Goal: Task Accomplishment & Management: Complete application form

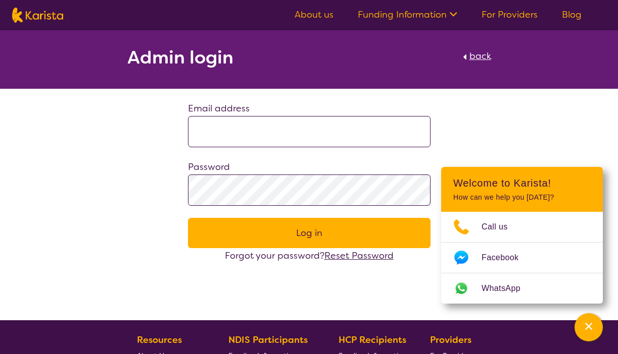
click at [504, 123] on div "Admin login back Email address Password Log in Forgot your password? Reset Pass…" at bounding box center [309, 146] width 618 height 233
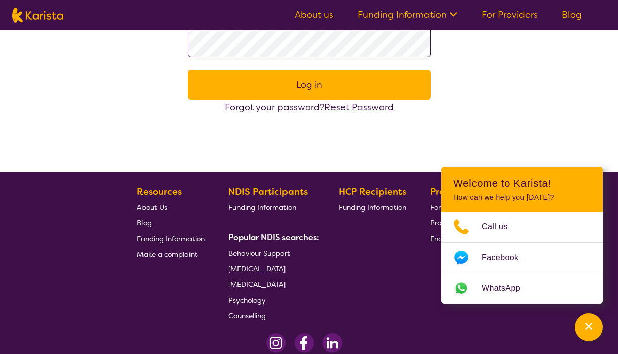
scroll to position [149, 0]
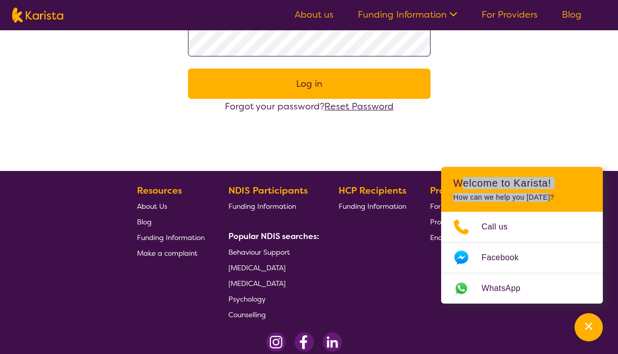
drag, startPoint x: 463, startPoint y: 179, endPoint x: 598, endPoint y: 204, distance: 137.3
click at [598, 204] on header "Welcome to Karista! How can we help you today?" at bounding box center [522, 189] width 162 height 45
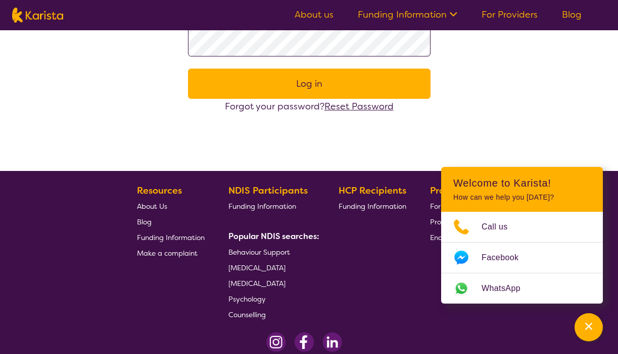
click at [402, 278] on div "HCP Recipients Funding Information" at bounding box center [374, 252] width 72 height 139
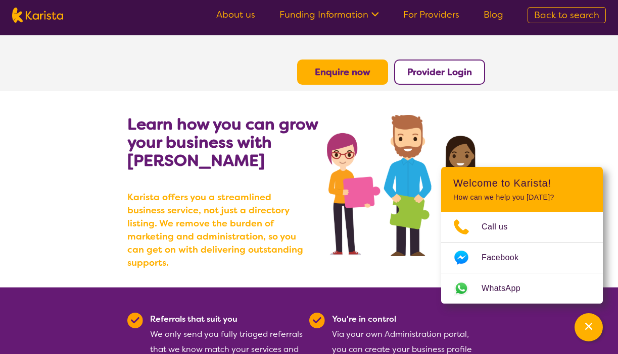
click at [445, 16] on link "For Providers" at bounding box center [431, 15] width 56 height 12
click at [334, 76] on b "Enquire now" at bounding box center [343, 72] width 56 height 12
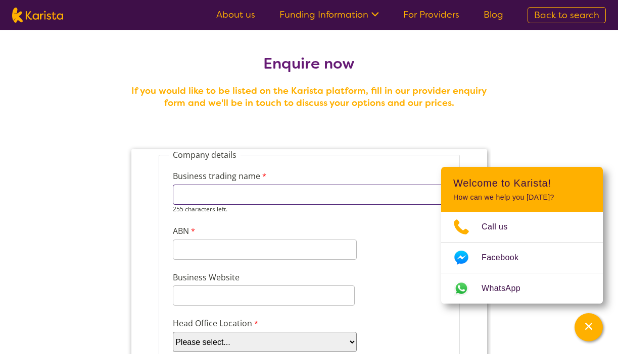
click at [193, 193] on input "Business trading name" at bounding box center [308, 195] width 273 height 20
type input "Wholesense"
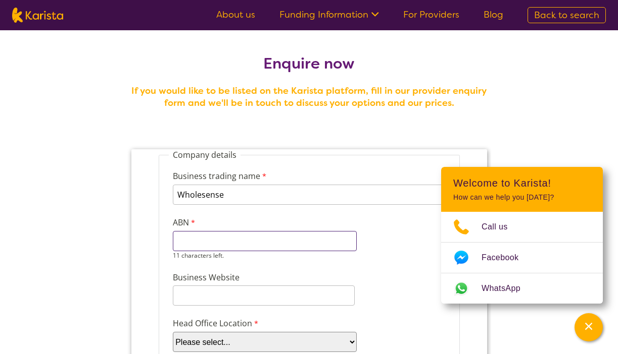
click at [200, 253] on div "11 characters left." at bounding box center [264, 245] width 184 height 29
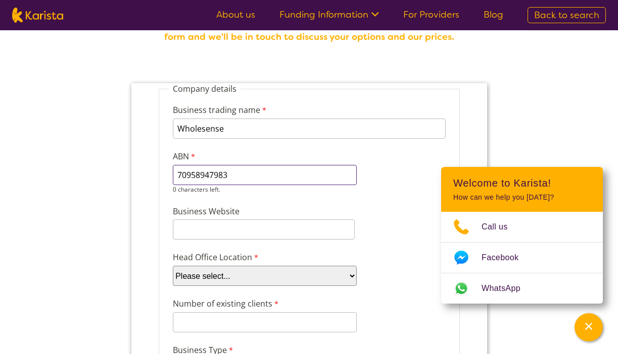
scroll to position [99, 0]
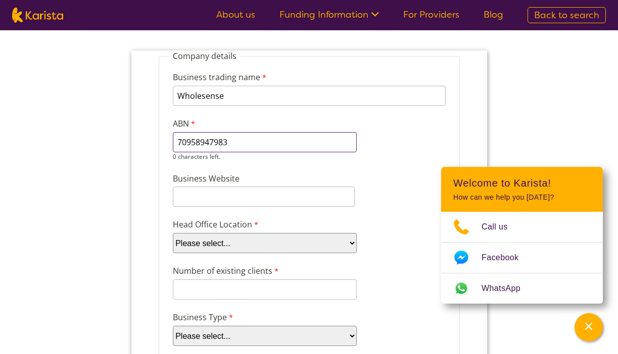
type input "70958947983"
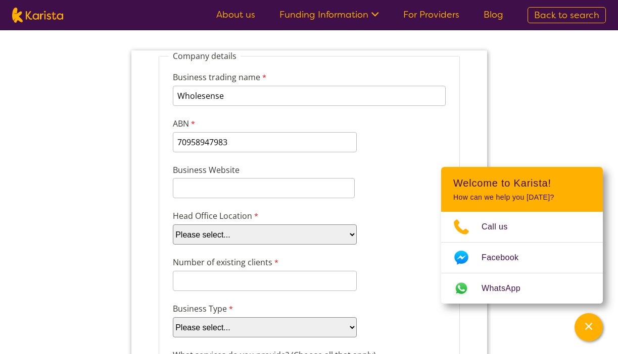
select select "tfa_100"
click at [172, 225] on select "Please select... ACT NSW NT QLD SA TAS VIC WA" at bounding box center [264, 235] width 184 height 20
click at [190, 284] on input "Number of existing clients" at bounding box center [264, 281] width 184 height 20
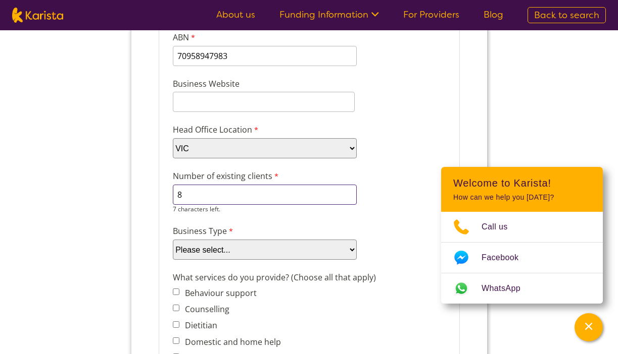
scroll to position [192, 0]
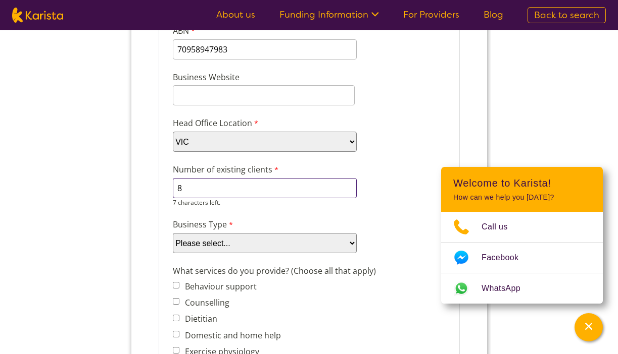
type input "8"
click at [351, 242] on select "Please select... Company Individual/Sole Trader Other (please specify)" at bounding box center [264, 243] width 184 height 20
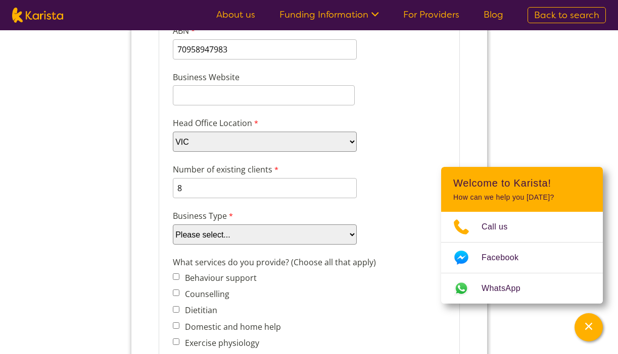
select select "tfa_88"
click at [172, 245] on select "Please select... Company Individual/Sole Trader Other (please specify)" at bounding box center [264, 235] width 184 height 20
click at [176, 291] on input "Counselling" at bounding box center [175, 293] width 7 height 7
checkbox input "true"
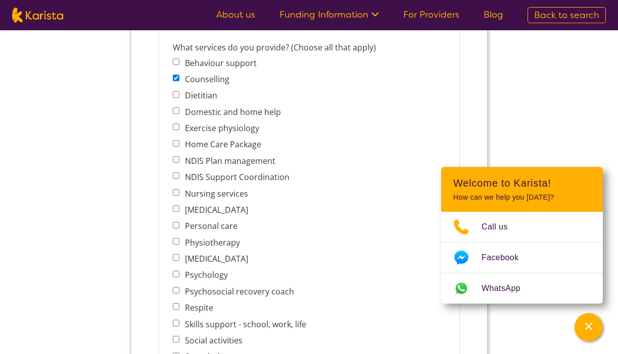
scroll to position [414, 0]
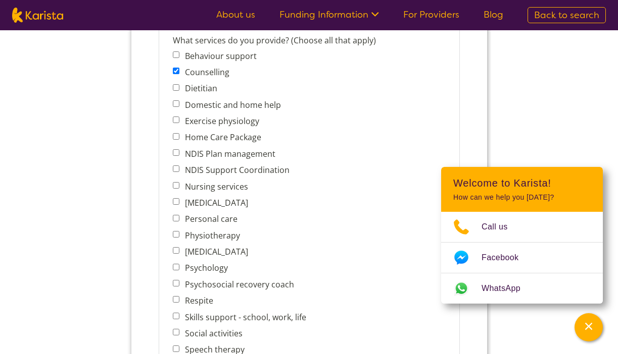
click at [175, 264] on input "Psychology" at bounding box center [175, 267] width 7 height 7
checkbox input "true"
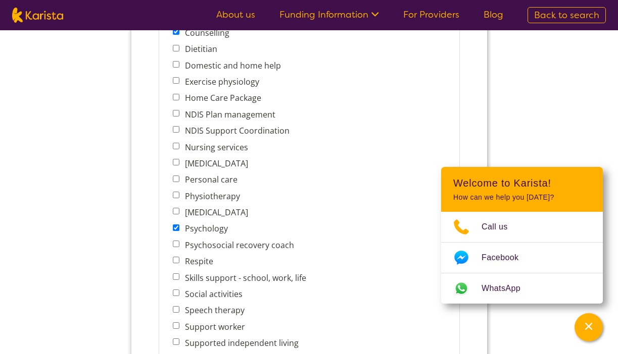
scroll to position [456, 0]
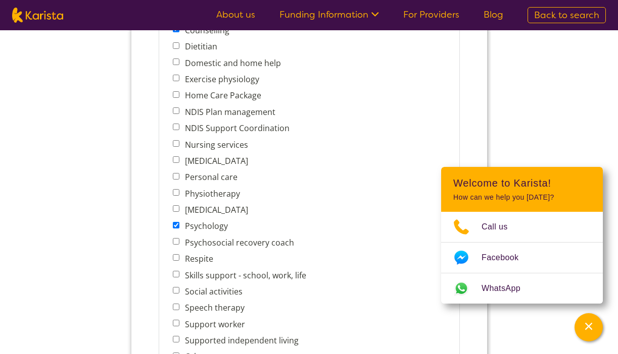
click at [175, 238] on input "Psychosocial recovery coach" at bounding box center [175, 241] width 7 height 7
checkbox input "true"
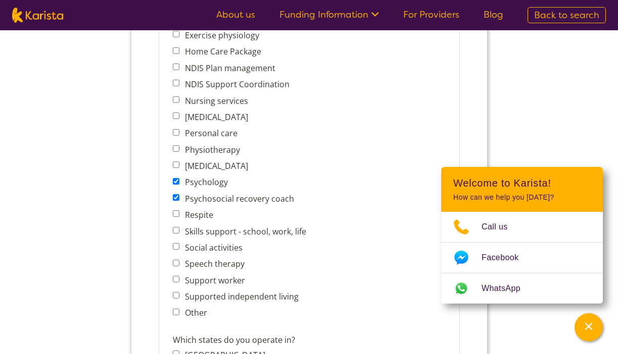
scroll to position [506, 0]
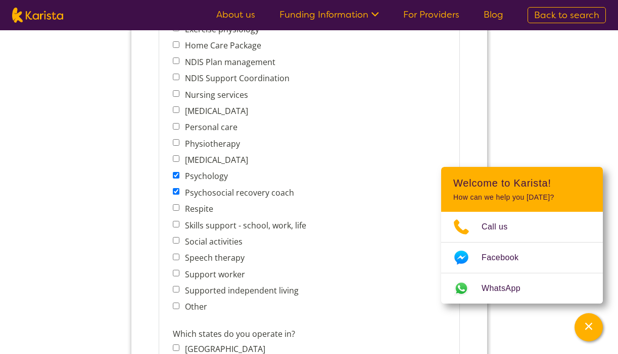
click at [175, 221] on input "Skills support - school, work, life" at bounding box center [175, 224] width 7 height 7
checkbox input "true"
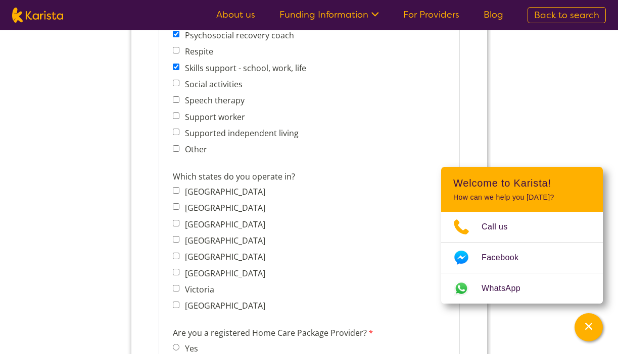
scroll to position [668, 0]
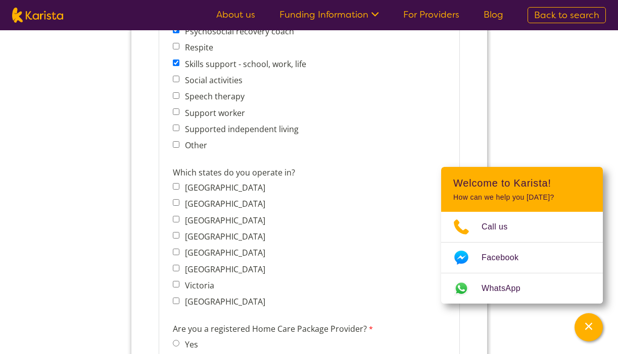
click at [176, 281] on input "Victoria" at bounding box center [175, 284] width 7 height 7
checkbox input "true"
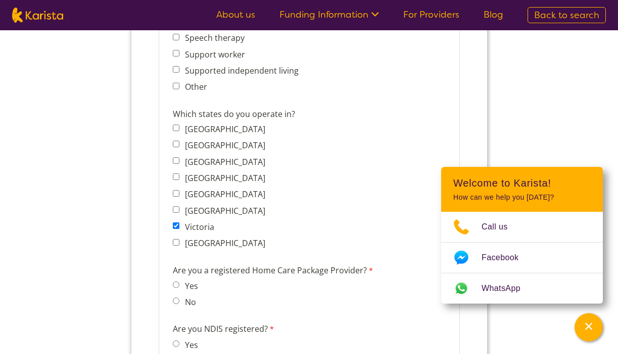
scroll to position [751, 0]
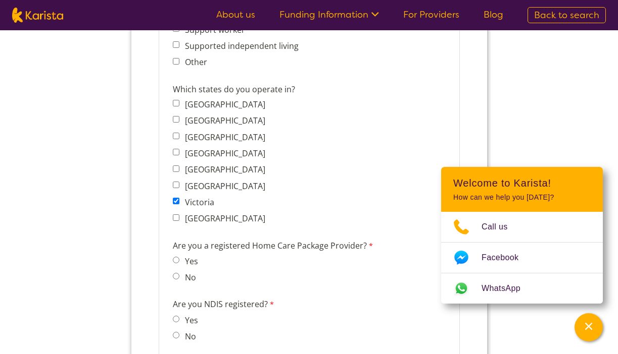
click at [175, 273] on input "No" at bounding box center [175, 276] width 7 height 7
radio input "true"
click at [176, 316] on input "Yes" at bounding box center [175, 319] width 7 height 7
radio input "true"
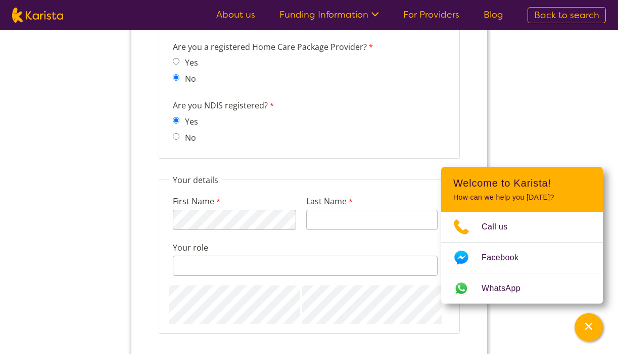
scroll to position [960, 0]
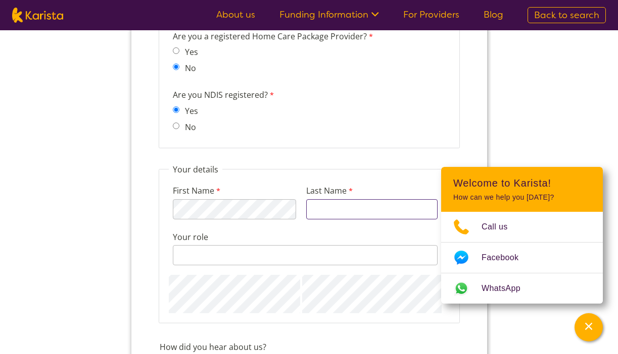
click at [343, 199] on input "Last Name" at bounding box center [370, 209] width 131 height 20
type input "Kairouz"
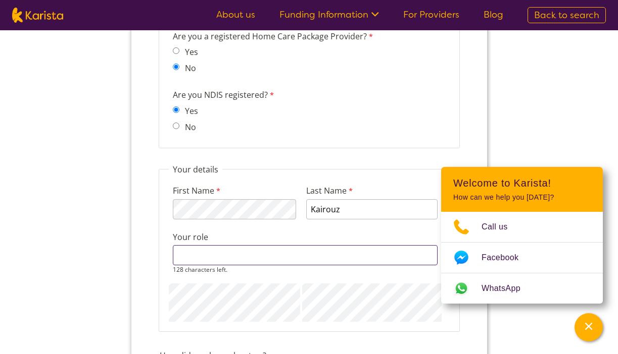
click at [266, 245] on input "Your role" at bounding box center [304, 255] width 265 height 20
click at [243, 247] on input "Principle Therapiest" at bounding box center [304, 255] width 265 height 20
type input "Principle Therapiest"
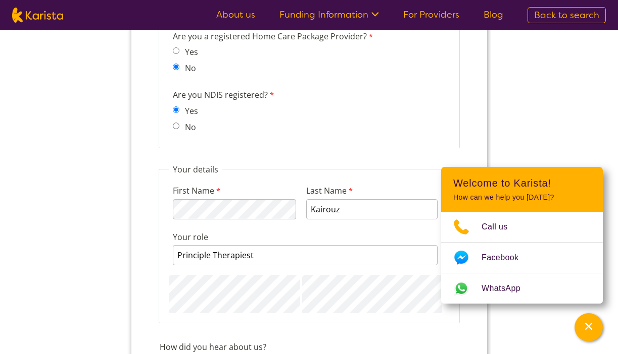
click at [272, 268] on div "First Name 115 characters left. Last Name Kairouz Your role Principle Therapies…" at bounding box center [308, 244] width 281 height 139
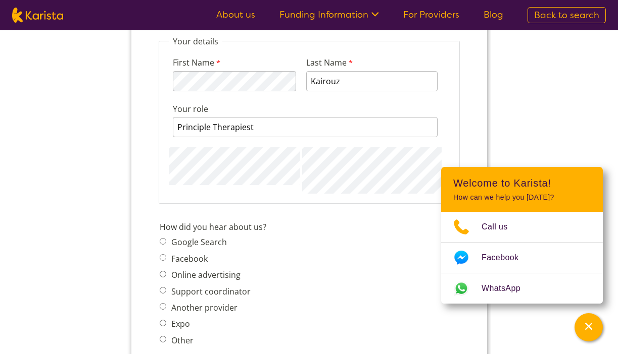
scroll to position [1125, 0]
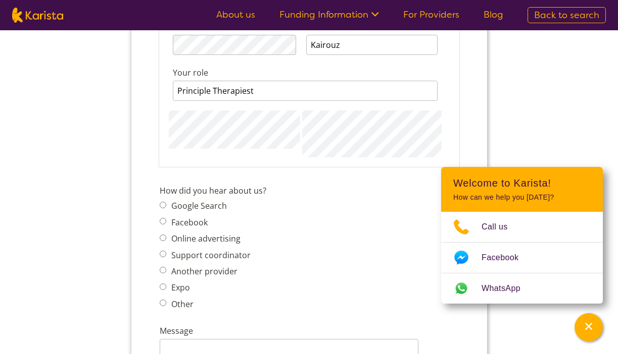
click at [162, 243] on span "Google Search Facebook Online advertising Support coordinator Another provider …" at bounding box center [207, 255] width 97 height 113
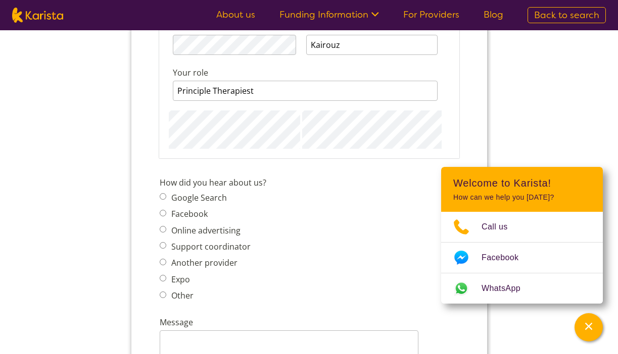
click at [162, 242] on input "Support coordinator" at bounding box center [162, 245] width 7 height 7
radio input "true"
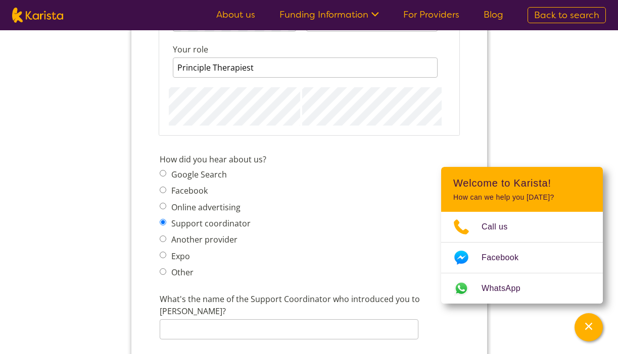
scroll to position [1148, 0]
click at [162, 171] on input "Google Search" at bounding box center [162, 174] width 7 height 7
radio input "true"
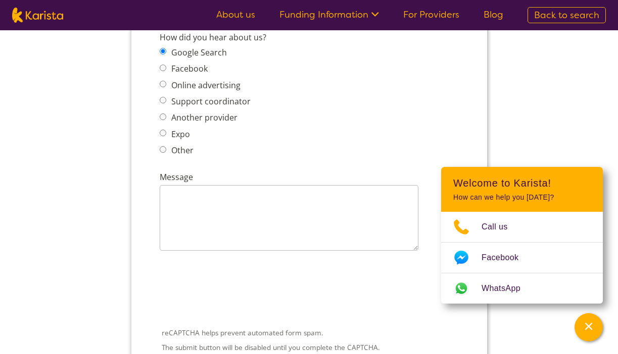
scroll to position [1269, 0]
click at [227, 192] on textarea "Message" at bounding box center [288, 219] width 259 height 66
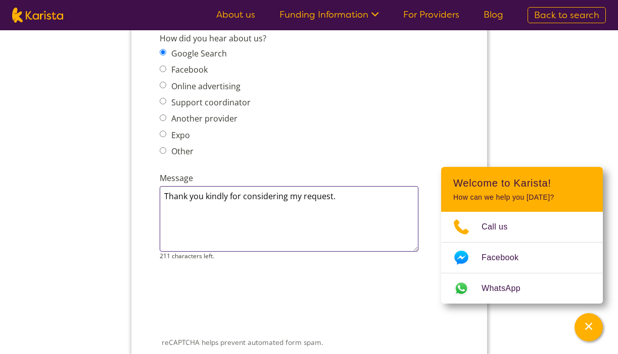
type textarea "Thank you kindly for considering my request."
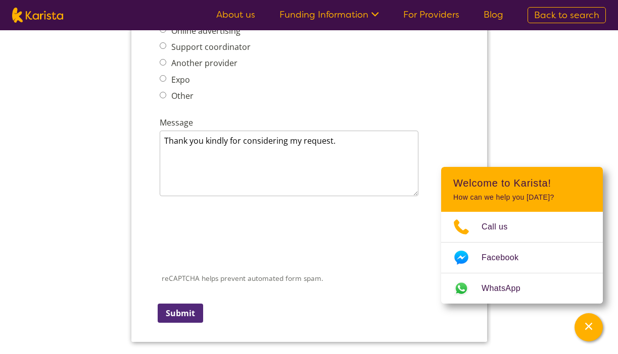
scroll to position [1327, 0]
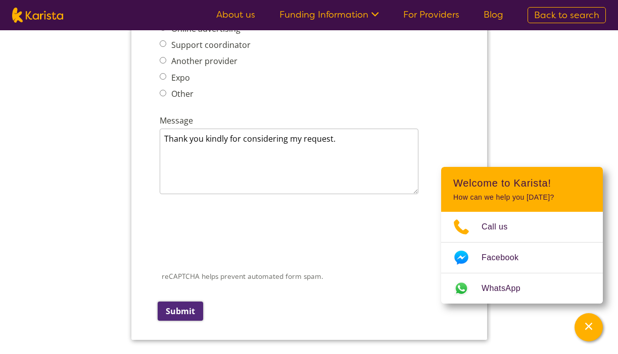
click at [172, 302] on input "Submit" at bounding box center [179, 311] width 45 height 19
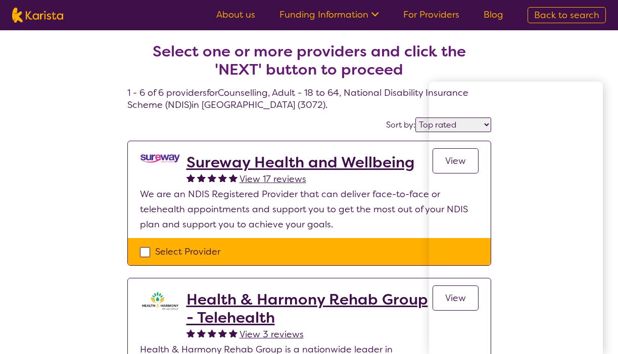
select select "by_score"
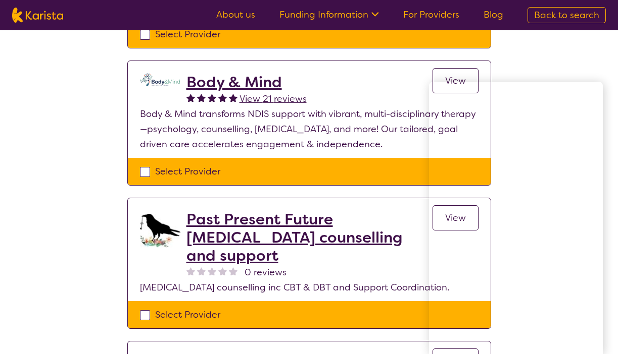
scroll to position [511, 0]
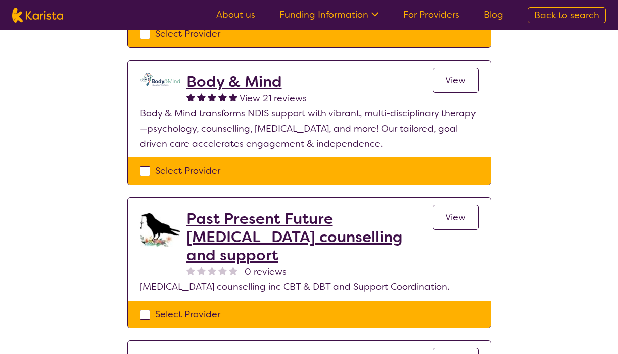
click at [453, 212] on span "View" at bounding box center [455, 218] width 21 height 12
